Goal: Check status: Check status

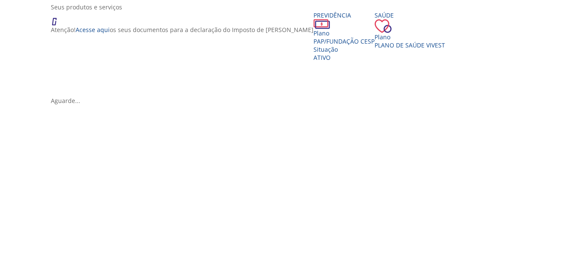
scroll to position [144, 0]
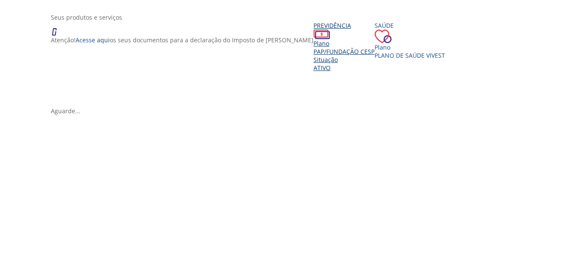
click at [314, 64] on div "Situação" at bounding box center [344, 60] width 61 height 8
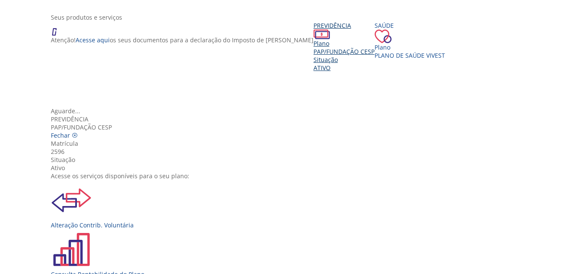
scroll to position [43, 0]
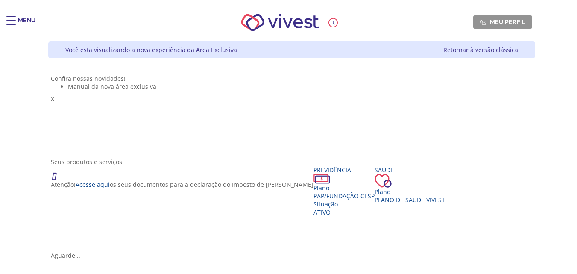
scroll to position [144, 0]
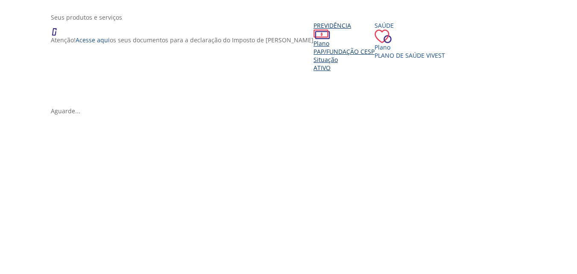
click at [314, 47] on div "Plano" at bounding box center [344, 43] width 61 height 8
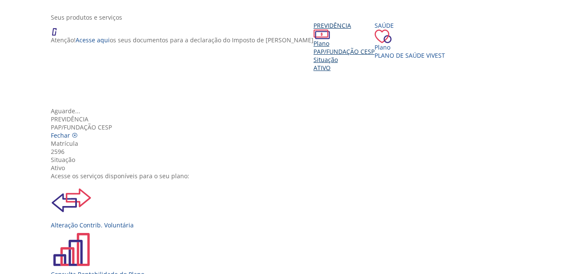
scroll to position [85, 0]
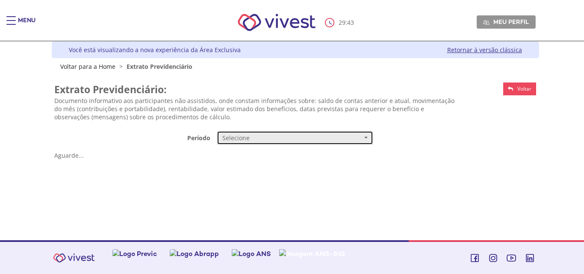
drag, startPoint x: 0, startPoint y: 0, endPoint x: 239, endPoint y: 135, distance: 274.4
click at [239, 135] on span "Selecione" at bounding box center [292, 138] width 140 height 9
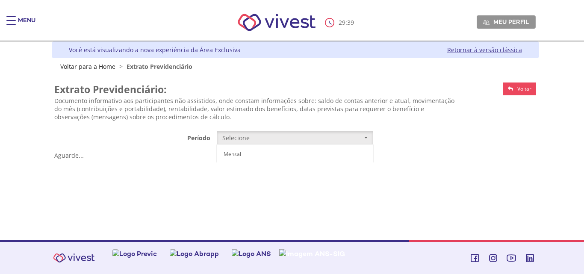
click at [246, 174] on link "Trimestral de 2014 até 09/2017" at bounding box center [295, 169] width 156 height 15
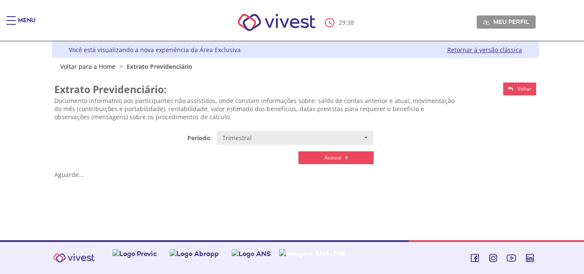
click at [344, 161] on link "Acesse" at bounding box center [335, 157] width 75 height 13
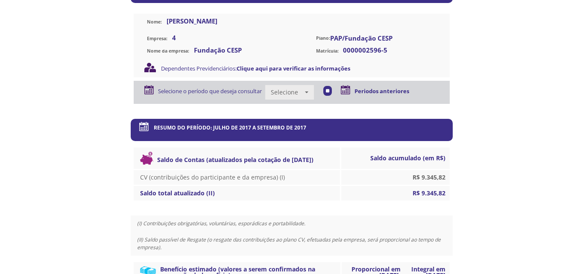
scroll to position [75, 0]
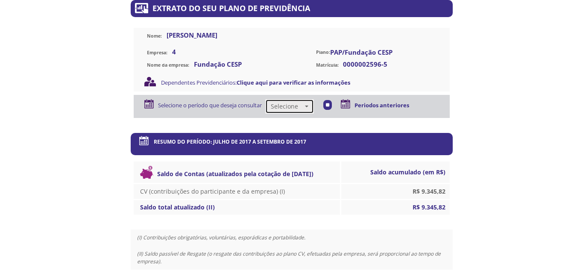
click at [301, 106] on span "Selecione" at bounding box center [287, 106] width 32 height 9
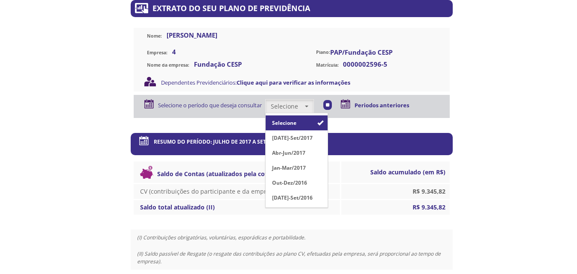
click at [549, 153] on div "Menu 29 : 21 Meu perfil Alterar Senha Sair Expiração de Sessão Sua sessão onlin…" at bounding box center [288, 62] width 577 height 274
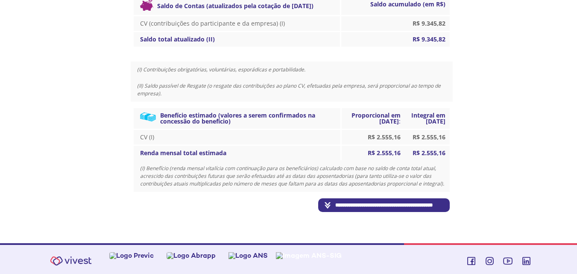
scroll to position [246, 0]
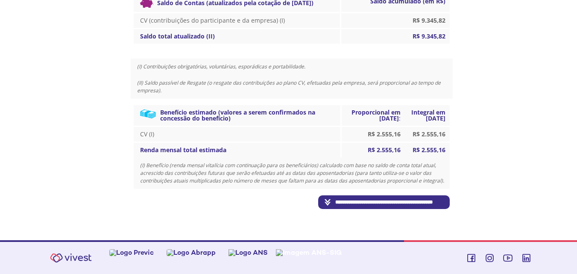
click at [353, 198] on input "**********" at bounding box center [384, 202] width 132 height 14
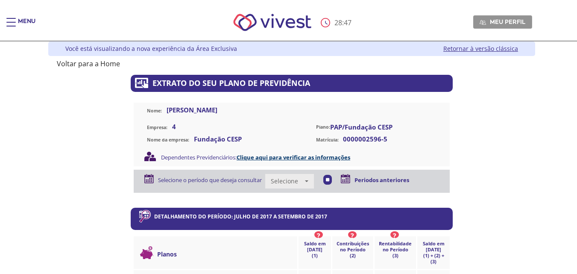
click at [295, 155] on link "Clique aqui para verificar as informações" at bounding box center [294, 157] width 114 height 8
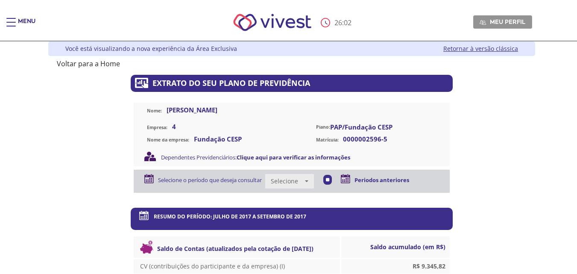
click at [468, 48] on link "Retornar à versão clássica" at bounding box center [481, 48] width 75 height 8
